Goal: Task Accomplishment & Management: Manage account settings

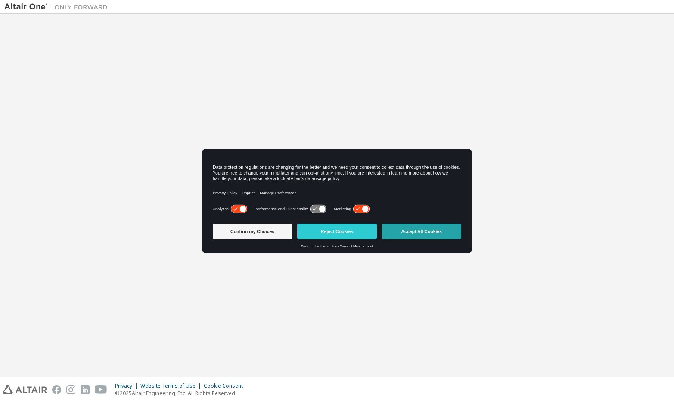
click at [410, 232] on button "Accept All Cookies" at bounding box center [421, 230] width 79 height 15
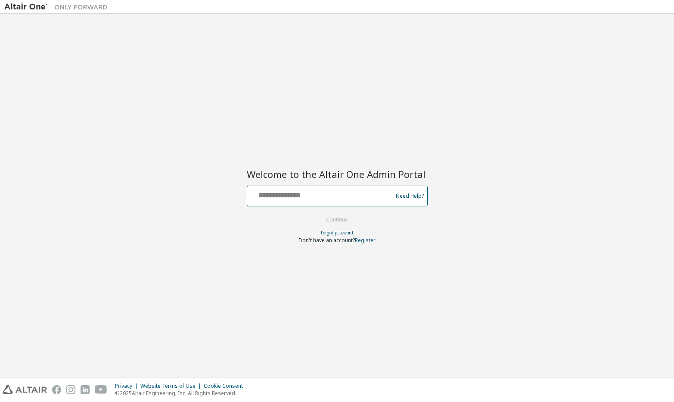
type input "**********"
click at [341, 224] on button "Continue" at bounding box center [337, 219] width 40 height 13
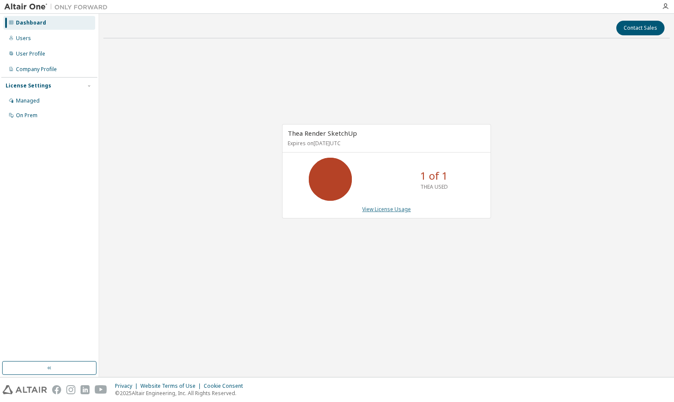
click at [399, 210] on link "View License Usage" at bounding box center [386, 208] width 49 height 7
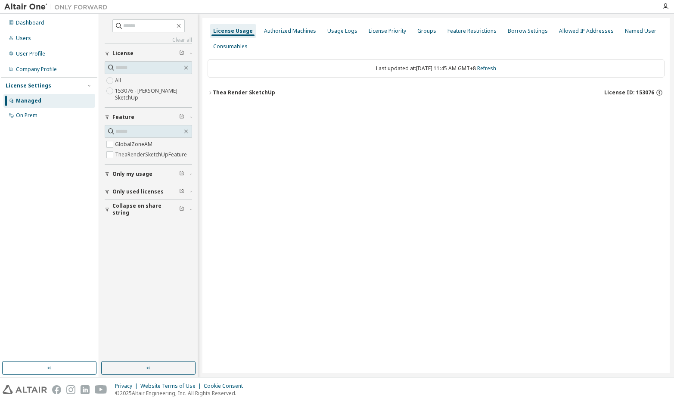
click at [213, 90] on div "Thea Render SketchUp" at bounding box center [244, 92] width 62 height 7
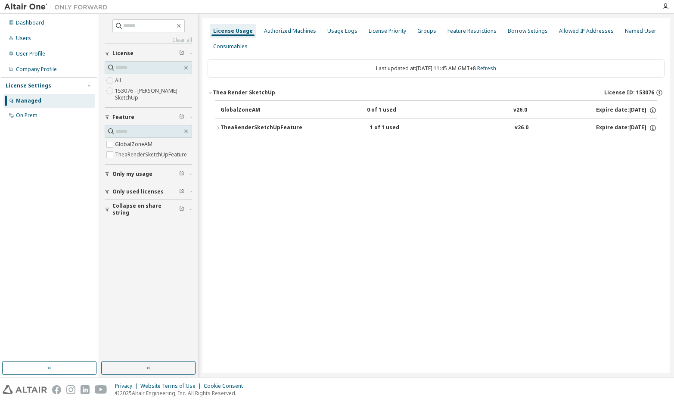
click at [378, 128] on div "1 of 1 used" at bounding box center [408, 128] width 77 height 8
click at [646, 145] on icon at bounding box center [645, 146] width 8 height 8
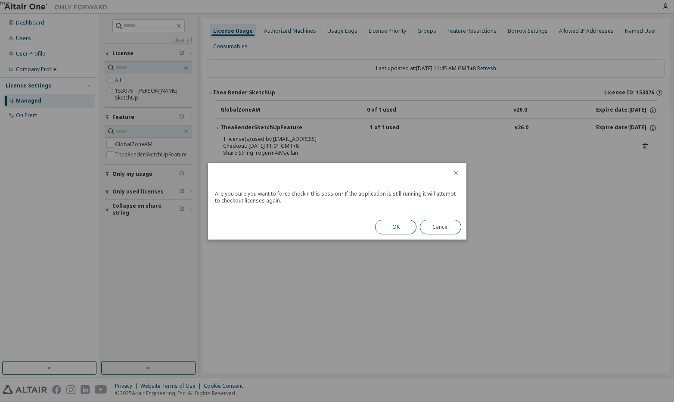
click at [396, 224] on button "OK" at bounding box center [395, 226] width 41 height 15
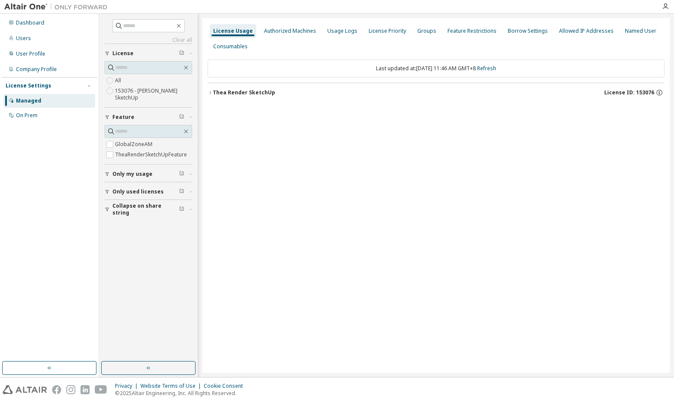
click at [210, 94] on icon "button" at bounding box center [209, 92] width 5 height 5
